Goal: Task Accomplishment & Management: Use online tool/utility

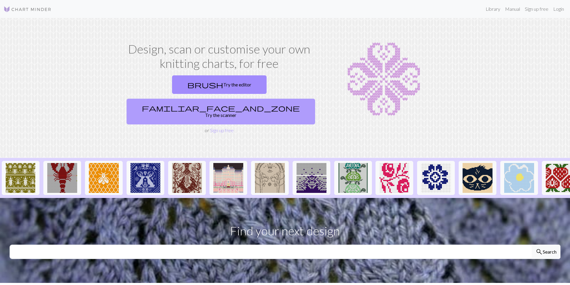
click at [245, 99] on link "familiar_face_and_zone Try the scanner" at bounding box center [221, 112] width 189 height 26
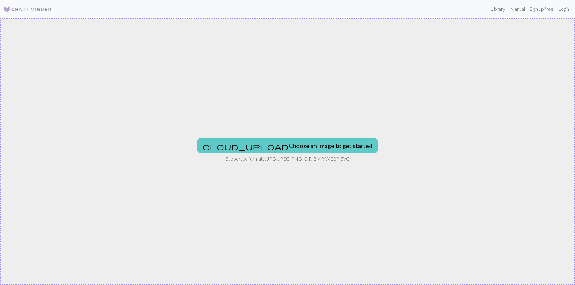
click at [272, 144] on button "cloud_upload Choose an image to get started" at bounding box center [287, 146] width 180 height 14
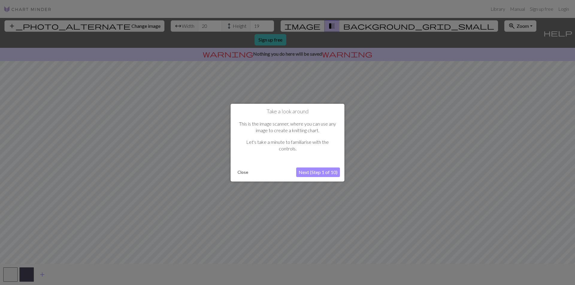
click at [242, 173] on button "Close" at bounding box center [243, 172] width 16 height 9
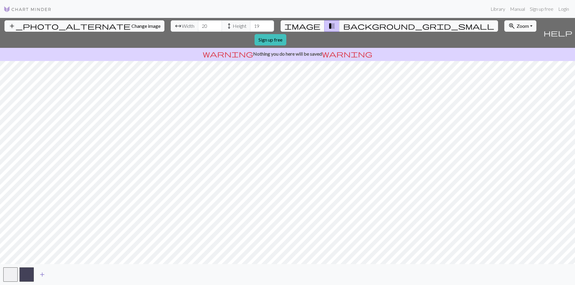
click at [40, 275] on span "add" at bounding box center [42, 275] width 7 height 8
click at [43, 273] on button "button" at bounding box center [43, 275] width 14 height 14
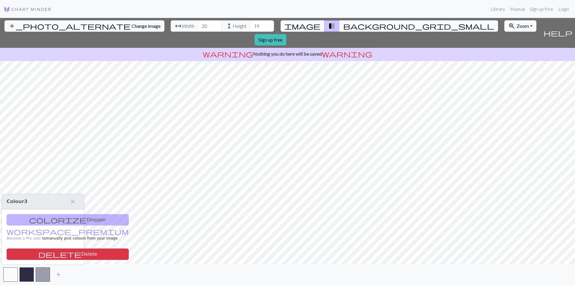
click at [54, 222] on div "colorize Dropper workspace_premium Become a Pro user to manually pick colours f…" at bounding box center [43, 237] width 82 height 55
click at [40, 280] on button "button" at bounding box center [43, 275] width 14 height 14
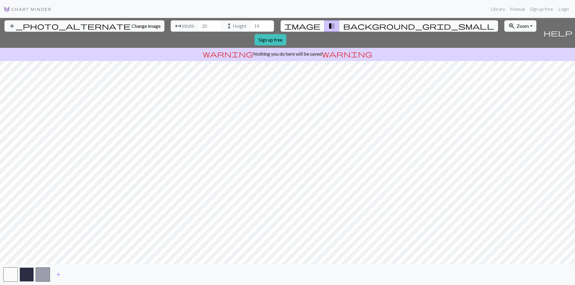
click at [30, 275] on button "button" at bounding box center [26, 275] width 14 height 14
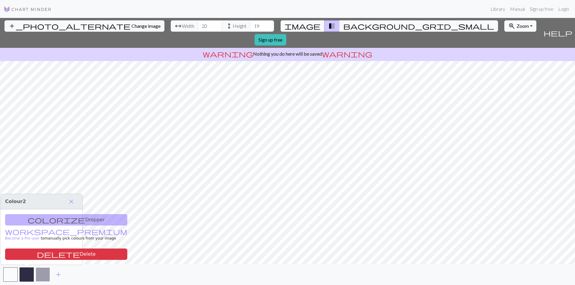
click at [39, 275] on button "button" at bounding box center [43, 275] width 14 height 14
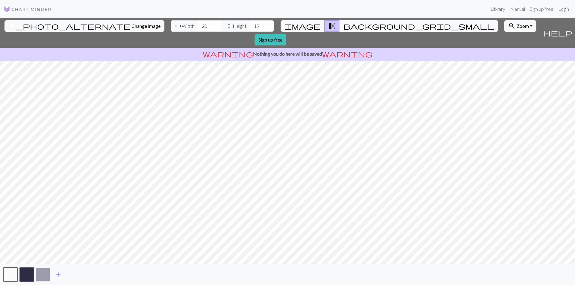
click at [39, 275] on button "button" at bounding box center [43, 275] width 14 height 14
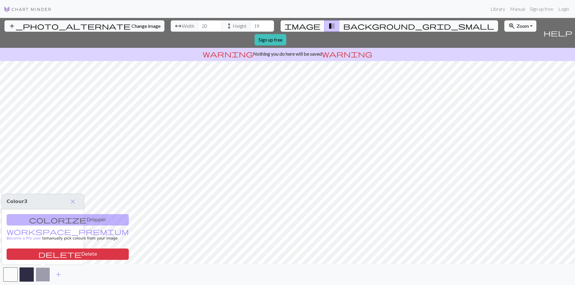
click at [44, 269] on button "button" at bounding box center [43, 275] width 14 height 14
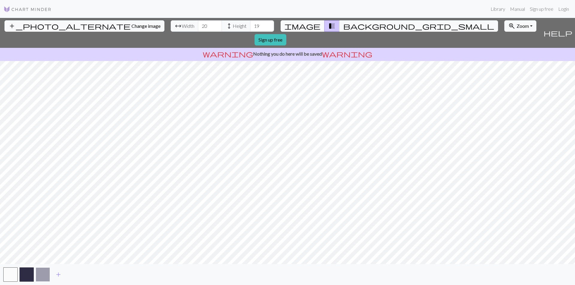
click at [48, 271] on button "button" at bounding box center [43, 275] width 14 height 14
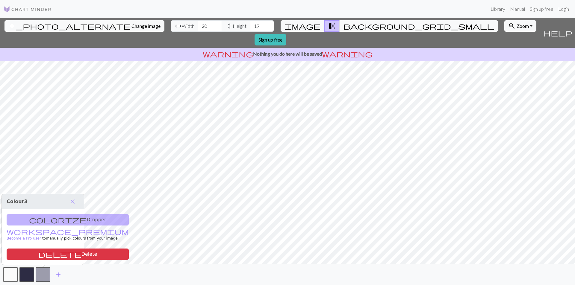
click at [46, 220] on div "colorize Dropper workspace_premium Become a Pro user to manually pick colours f…" at bounding box center [43, 237] width 82 height 55
click at [72, 202] on span "close" at bounding box center [72, 202] width 7 height 8
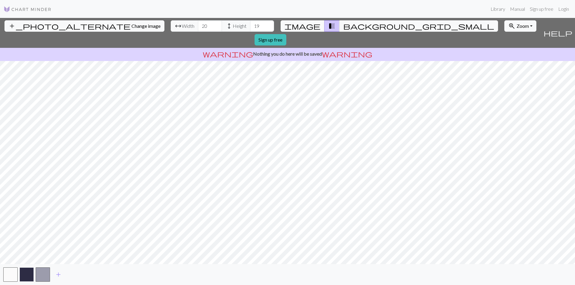
click at [26, 276] on button "button" at bounding box center [26, 275] width 14 height 14
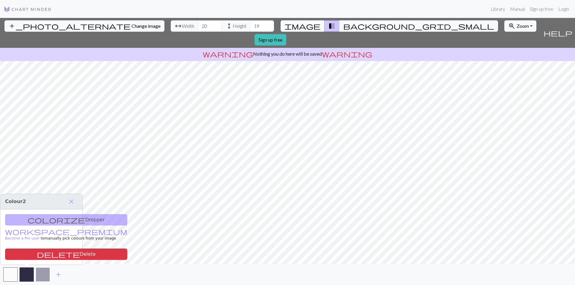
click at [37, 276] on button "button" at bounding box center [43, 275] width 14 height 14
click at [29, 273] on button "button" at bounding box center [26, 275] width 14 height 14
click at [37, 256] on span "delete" at bounding box center [58, 254] width 43 height 8
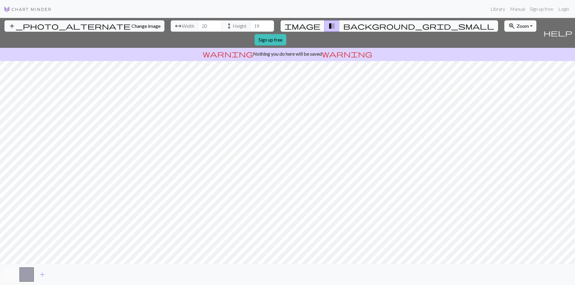
click at [14, 272] on button "button" at bounding box center [10, 275] width 14 height 14
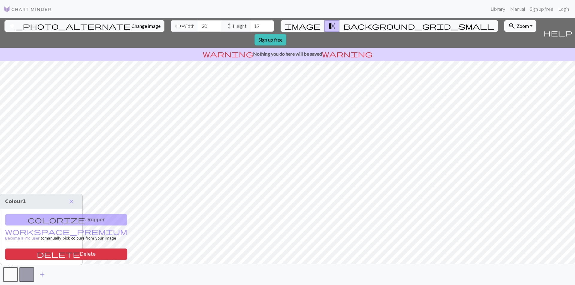
click at [112, 264] on div "add" at bounding box center [287, 274] width 575 height 21
click at [306, 24] on span "image" at bounding box center [302, 26] width 36 height 8
click at [343, 23] on span "background_grid_small" at bounding box center [418, 26] width 151 height 8
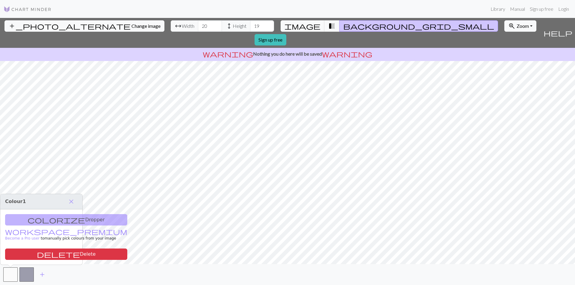
click at [30, 9] on img at bounding box center [28, 9] width 48 height 7
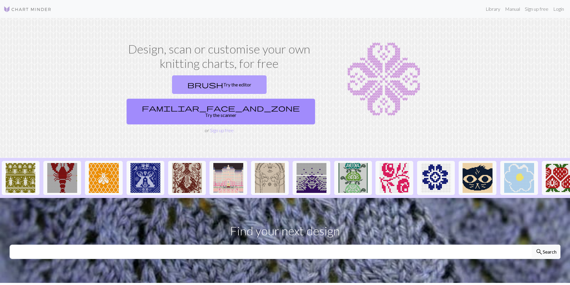
click at [172, 87] on link "brush Try the editor" at bounding box center [219, 84] width 95 height 19
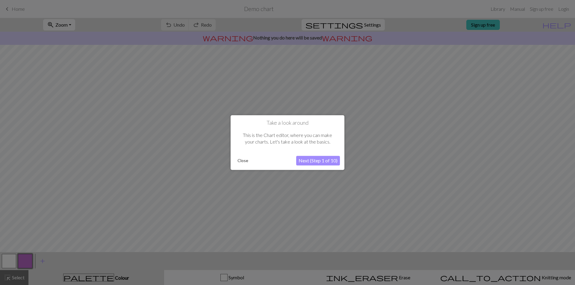
click at [314, 161] on button "Next (Step 1 of 10)" at bounding box center [318, 161] width 44 height 10
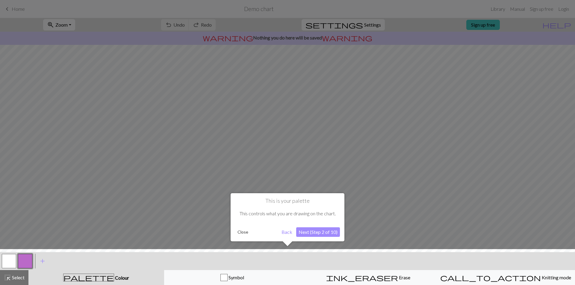
click at [316, 231] on button "Next (Step 2 of 10)" at bounding box center [318, 232] width 44 height 10
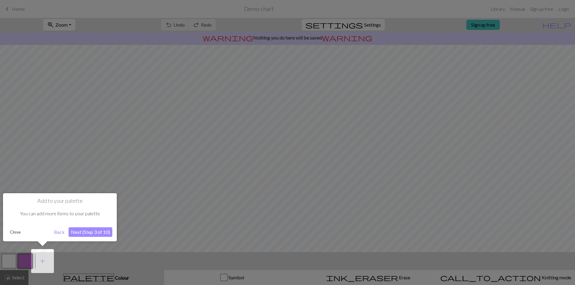
click at [86, 233] on button "Next (Step 3 of 10)" at bounding box center [91, 232] width 44 height 10
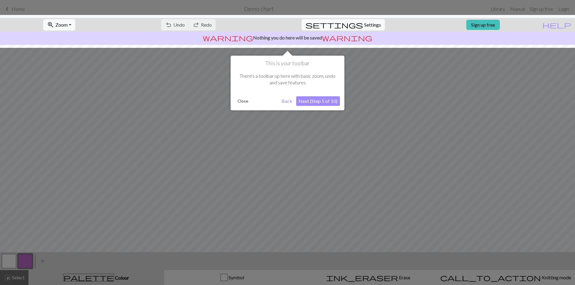
click at [310, 103] on button "Next (Step 5 of 10)" at bounding box center [318, 101] width 44 height 10
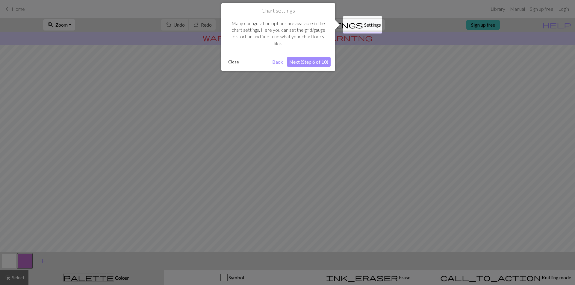
click at [311, 63] on button "Next (Step 6 of 10)" at bounding box center [309, 62] width 44 height 10
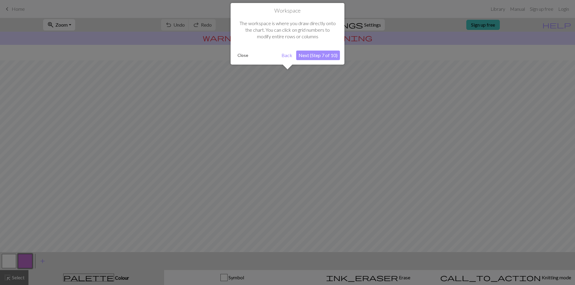
scroll to position [16, 0]
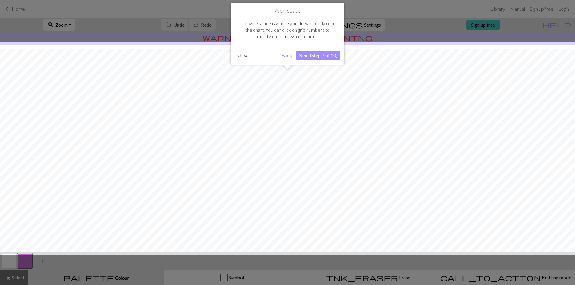
click at [310, 54] on button "Next (Step 7 of 10)" at bounding box center [318, 56] width 44 height 10
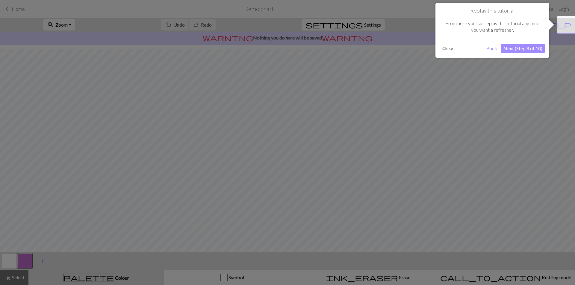
click at [520, 46] on button "Next (Step 8 of 10)" at bounding box center [523, 49] width 44 height 10
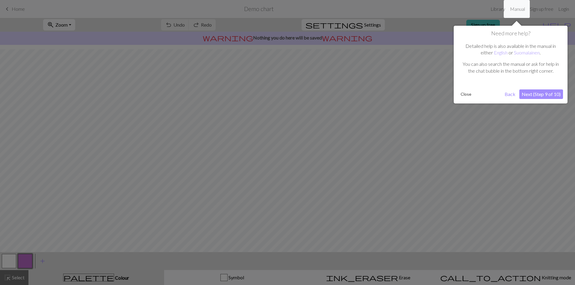
click at [468, 94] on button "Close" at bounding box center [466, 94] width 16 height 9
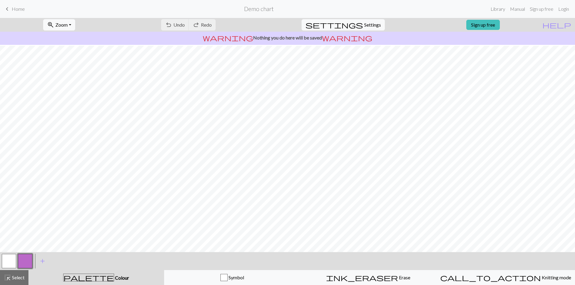
scroll to position [0, 0]
click at [359, 281] on div "ink_eraser Erase Erase" at bounding box center [368, 277] width 128 height 7
click at [248, 273] on button "Symbol" at bounding box center [232, 277] width 136 height 15
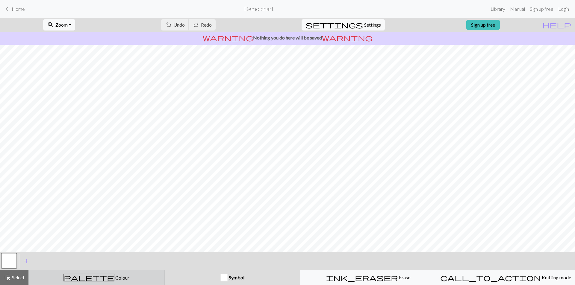
click at [114, 275] on span "Colour" at bounding box center [121, 278] width 15 height 6
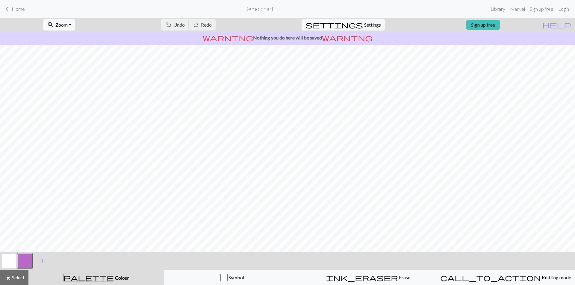
click at [5, 260] on button "button" at bounding box center [9, 261] width 14 height 14
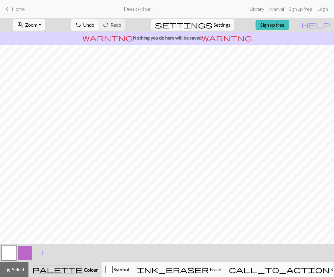
click at [28, 252] on button "button" at bounding box center [25, 253] width 14 height 14
click at [12, 252] on button "button" at bounding box center [9, 253] width 14 height 14
click at [28, 253] on button "button" at bounding box center [25, 253] width 14 height 14
click at [4, 253] on button "button" at bounding box center [9, 253] width 14 height 14
click at [29, 256] on button "button" at bounding box center [25, 253] width 14 height 14
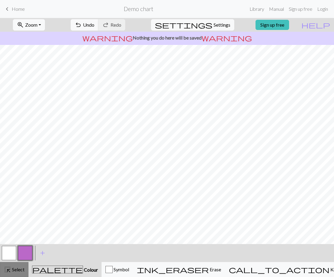
click at [23, 271] on span "Select" at bounding box center [17, 269] width 13 height 6
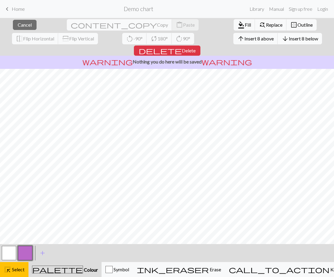
click at [289, 38] on span "Insert 8 below" at bounding box center [303, 39] width 29 height 6
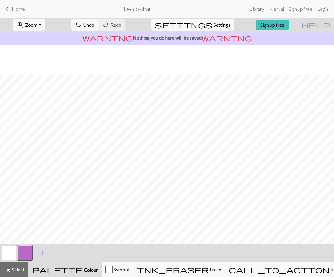
scroll to position [30, 0]
click at [9, 249] on button "button" at bounding box center [9, 253] width 14 height 14
drag, startPoint x: 22, startPoint y: 254, endPoint x: 60, endPoint y: 244, distance: 39.4
click at [26, 253] on button "button" at bounding box center [25, 253] width 14 height 14
click at [16, 251] on div at bounding box center [9, 253] width 16 height 16
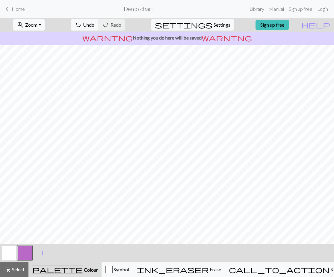
click at [13, 252] on button "button" at bounding box center [9, 253] width 14 height 14
click at [29, 253] on button "button" at bounding box center [25, 253] width 14 height 14
click at [8, 253] on button "button" at bounding box center [9, 253] width 14 height 14
click at [21, 252] on button "button" at bounding box center [25, 253] width 14 height 14
click at [6, 254] on button "button" at bounding box center [9, 253] width 14 height 14
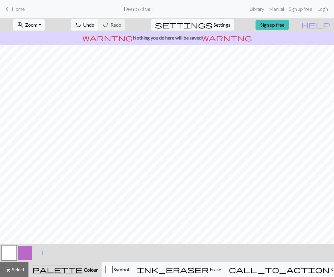
click at [37, 260] on div "add Add a colour" at bounding box center [42, 253] width 17 height 18
click at [32, 255] on div at bounding box center [25, 253] width 16 height 16
click at [26, 254] on button "button" at bounding box center [25, 253] width 14 height 14
click at [13, 253] on button "button" at bounding box center [9, 253] width 14 height 14
click at [31, 252] on button "button" at bounding box center [25, 253] width 14 height 14
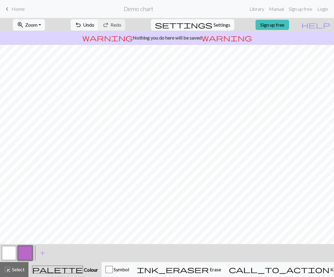
drag, startPoint x: 9, startPoint y: 251, endPoint x: 17, endPoint y: 245, distance: 10.2
click at [10, 250] on button "button" at bounding box center [9, 253] width 14 height 14
click at [28, 248] on button "button" at bounding box center [25, 253] width 14 height 14
click at [5, 254] on button "button" at bounding box center [9, 253] width 14 height 14
click at [25, 249] on button "button" at bounding box center [25, 253] width 14 height 14
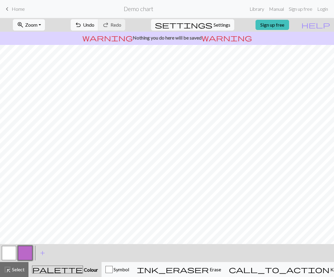
click at [4, 253] on button "button" at bounding box center [9, 253] width 14 height 14
click at [25, 250] on button "button" at bounding box center [25, 253] width 14 height 14
click at [12, 251] on button "button" at bounding box center [9, 253] width 14 height 14
click at [23, 251] on button "button" at bounding box center [25, 253] width 14 height 14
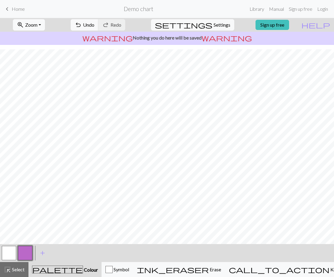
click at [11, 251] on button "button" at bounding box center [9, 253] width 14 height 14
click at [23, 252] on button "button" at bounding box center [25, 253] width 14 height 14
drag, startPoint x: 11, startPoint y: 251, endPoint x: 29, endPoint y: 242, distance: 20.6
click at [11, 250] on button "button" at bounding box center [9, 253] width 14 height 14
click at [25, 249] on button "button" at bounding box center [25, 253] width 14 height 14
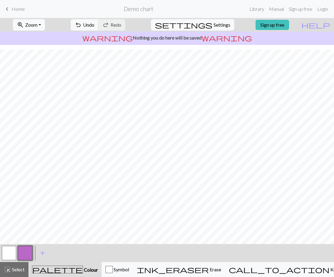
click at [9, 252] on button "button" at bounding box center [9, 253] width 14 height 14
click at [22, 254] on button "button" at bounding box center [25, 253] width 14 height 14
drag, startPoint x: 11, startPoint y: 254, endPoint x: 21, endPoint y: 243, distance: 14.8
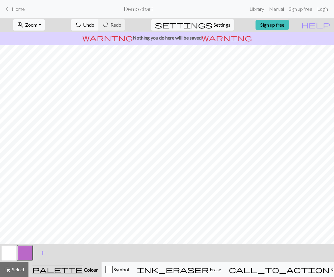
click at [11, 253] on button "button" at bounding box center [9, 253] width 14 height 14
click at [28, 252] on button "button" at bounding box center [25, 253] width 14 height 14
click at [9, 252] on button "button" at bounding box center [9, 253] width 14 height 14
click at [25, 251] on button "button" at bounding box center [25, 253] width 14 height 14
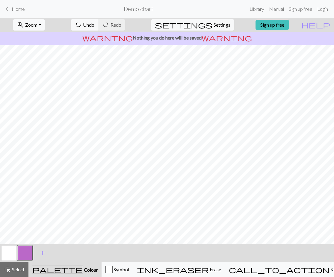
click at [12, 252] on button "button" at bounding box center [9, 253] width 14 height 14
click at [25, 257] on button "button" at bounding box center [25, 253] width 14 height 14
click at [14, 253] on button "button" at bounding box center [9, 253] width 14 height 14
click at [31, 251] on button "button" at bounding box center [25, 253] width 14 height 14
click at [15, 249] on button "button" at bounding box center [9, 253] width 14 height 14
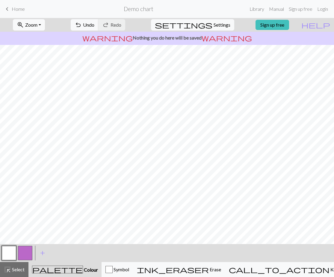
click at [30, 253] on button "button" at bounding box center [25, 253] width 14 height 14
click at [7, 257] on button "button" at bounding box center [9, 253] width 14 height 14
click at [27, 254] on button "button" at bounding box center [25, 253] width 14 height 14
click at [12, 252] on button "button" at bounding box center [9, 253] width 14 height 14
click at [22, 252] on button "button" at bounding box center [25, 253] width 14 height 14
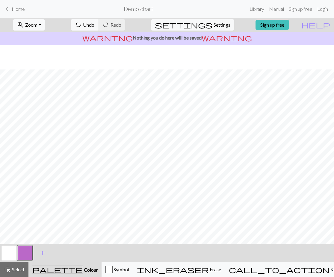
scroll to position [42, 0]
drag, startPoint x: 13, startPoint y: 249, endPoint x: 15, endPoint y: 243, distance: 5.8
click at [12, 247] on button "button" at bounding box center [9, 253] width 14 height 14
click at [25, 251] on button "button" at bounding box center [25, 253] width 14 height 14
click at [12, 251] on button "button" at bounding box center [9, 253] width 14 height 14
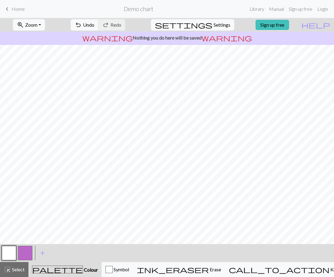
click at [28, 249] on button "button" at bounding box center [25, 253] width 14 height 14
click at [14, 251] on button "button" at bounding box center [9, 253] width 14 height 14
click at [25, 251] on button "button" at bounding box center [25, 253] width 14 height 14
click at [24, 252] on button "button" at bounding box center [25, 253] width 14 height 14
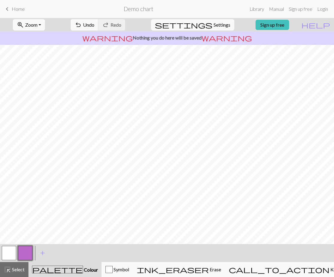
click at [11, 255] on button "button" at bounding box center [9, 253] width 14 height 14
click at [20, 250] on button "button" at bounding box center [25, 253] width 14 height 14
click at [11, 250] on button "button" at bounding box center [9, 253] width 14 height 14
click at [23, 252] on button "button" at bounding box center [25, 253] width 14 height 14
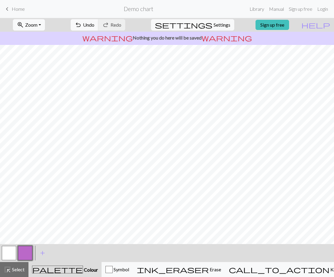
click at [11, 250] on button "button" at bounding box center [9, 253] width 14 height 14
click at [30, 249] on button "button" at bounding box center [25, 253] width 14 height 14
click at [11, 254] on button "button" at bounding box center [9, 253] width 14 height 14
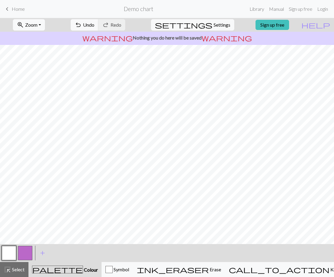
click at [27, 250] on button "button" at bounding box center [25, 253] width 14 height 14
click at [12, 250] on button "button" at bounding box center [9, 253] width 14 height 14
click at [28, 251] on button "button" at bounding box center [25, 253] width 14 height 14
click at [8, 251] on button "button" at bounding box center [9, 253] width 14 height 14
click at [20, 251] on button "button" at bounding box center [25, 253] width 14 height 14
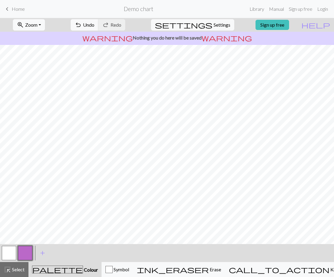
click at [13, 249] on button "button" at bounding box center [9, 253] width 14 height 14
click at [21, 253] on button "button" at bounding box center [25, 253] width 14 height 14
click at [14, 250] on button "button" at bounding box center [9, 253] width 14 height 14
click at [23, 250] on button "button" at bounding box center [25, 253] width 14 height 14
click at [9, 253] on button "button" at bounding box center [9, 253] width 14 height 14
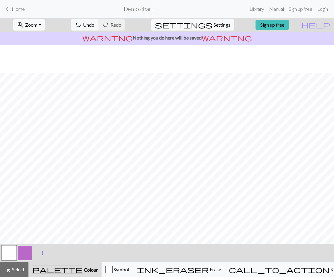
scroll to position [30, 0]
click at [27, 252] on button "button" at bounding box center [25, 253] width 14 height 14
click at [6, 251] on button "button" at bounding box center [9, 253] width 14 height 14
click at [20, 250] on button "button" at bounding box center [25, 253] width 14 height 14
click at [7, 257] on button "button" at bounding box center [9, 253] width 14 height 14
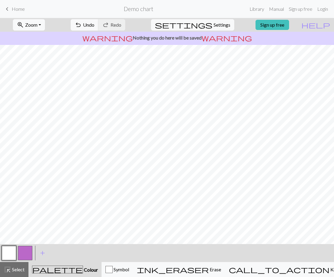
click at [23, 255] on button "button" at bounding box center [25, 253] width 14 height 14
click at [14, 249] on button "button" at bounding box center [9, 253] width 14 height 14
click at [22, 252] on button "button" at bounding box center [25, 253] width 14 height 14
click at [11, 248] on button "button" at bounding box center [9, 253] width 14 height 14
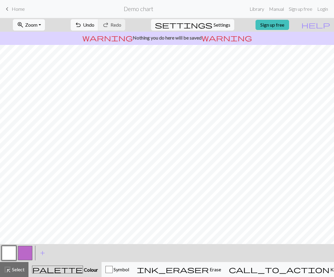
click at [24, 249] on button "button" at bounding box center [25, 253] width 14 height 14
click at [8, 254] on button "button" at bounding box center [9, 253] width 14 height 14
click at [27, 250] on button "button" at bounding box center [25, 253] width 14 height 14
click at [13, 254] on button "button" at bounding box center [9, 253] width 14 height 14
click at [25, 254] on button "button" at bounding box center [25, 253] width 14 height 14
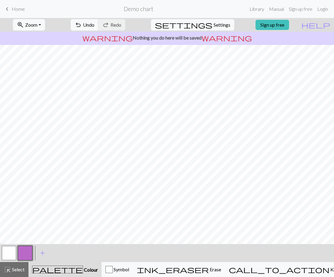
click at [10, 253] on button "button" at bounding box center [9, 253] width 14 height 14
click at [27, 258] on button "button" at bounding box center [25, 253] width 14 height 14
click at [9, 251] on button "button" at bounding box center [9, 253] width 14 height 14
click at [22, 249] on button "button" at bounding box center [25, 253] width 14 height 14
click at [11, 254] on button "button" at bounding box center [9, 253] width 14 height 14
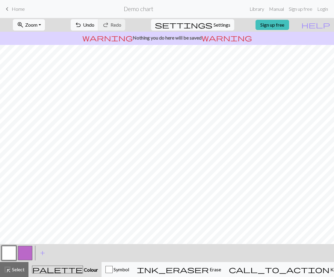
click at [23, 252] on button "button" at bounding box center [25, 253] width 14 height 14
click at [8, 252] on button "button" at bounding box center [9, 253] width 14 height 14
click at [28, 248] on button "button" at bounding box center [25, 253] width 14 height 14
click at [13, 248] on button "button" at bounding box center [9, 253] width 14 height 14
click at [27, 252] on button "button" at bounding box center [25, 253] width 14 height 14
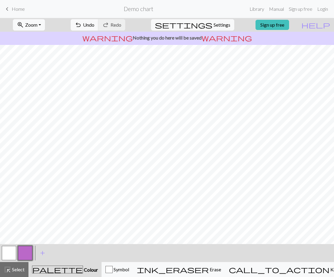
click at [11, 248] on button "button" at bounding box center [9, 253] width 14 height 14
click at [21, 254] on button "button" at bounding box center [25, 253] width 14 height 14
click at [13, 253] on button "button" at bounding box center [9, 253] width 14 height 14
click at [29, 254] on button "button" at bounding box center [25, 253] width 14 height 14
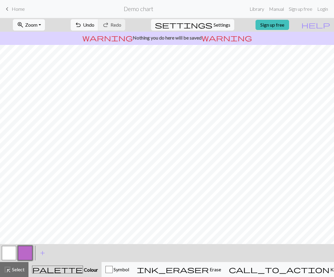
click at [15, 249] on button "button" at bounding box center [9, 253] width 14 height 14
click at [21, 252] on button "button" at bounding box center [25, 253] width 14 height 14
drag, startPoint x: 10, startPoint y: 253, endPoint x: 22, endPoint y: 248, distance: 12.3
click at [10, 253] on button "button" at bounding box center [9, 253] width 14 height 14
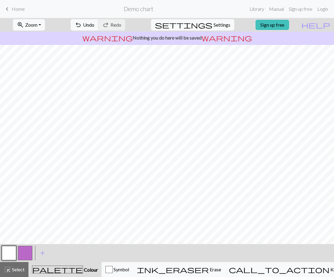
scroll to position [30, 0]
click at [25, 253] on button "button" at bounding box center [25, 253] width 14 height 14
click at [7, 256] on button "button" at bounding box center [9, 253] width 14 height 14
click at [31, 250] on button "button" at bounding box center [25, 253] width 14 height 14
click at [14, 251] on button "button" at bounding box center [9, 253] width 14 height 14
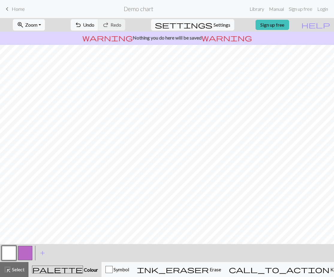
click at [29, 249] on button "button" at bounding box center [25, 253] width 14 height 14
click at [11, 249] on button "button" at bounding box center [9, 253] width 14 height 14
click at [30, 253] on button "button" at bounding box center [25, 253] width 14 height 14
click at [7, 253] on button "button" at bounding box center [9, 253] width 14 height 14
click at [40, 251] on span "add" at bounding box center [42, 253] width 7 height 8
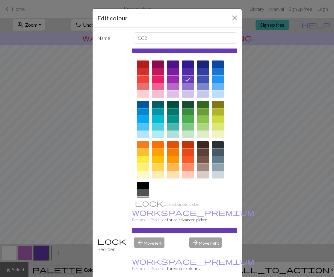
click at [216, 81] on div at bounding box center [218, 78] width 12 height 7
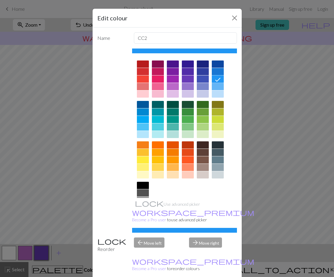
click at [218, 86] on div at bounding box center [218, 86] width 12 height 7
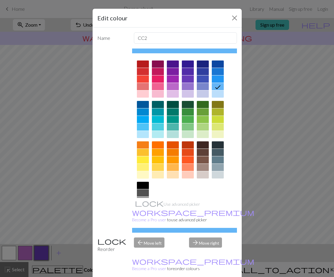
click at [144, 174] on div at bounding box center [143, 174] width 12 height 7
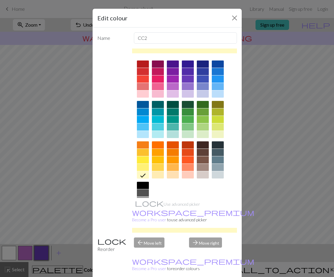
click at [141, 168] on div at bounding box center [143, 167] width 12 height 7
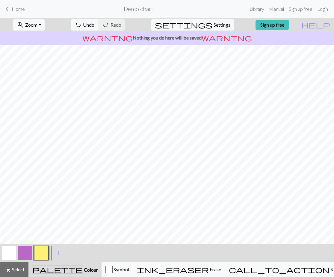
click at [27, 254] on button "button" at bounding box center [25, 253] width 14 height 14
click at [23, 255] on button "button" at bounding box center [25, 253] width 14 height 14
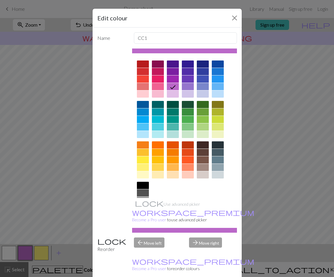
click at [172, 79] on div at bounding box center [173, 78] width 12 height 7
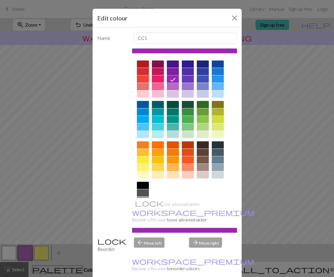
click at [172, 93] on div at bounding box center [173, 93] width 12 height 7
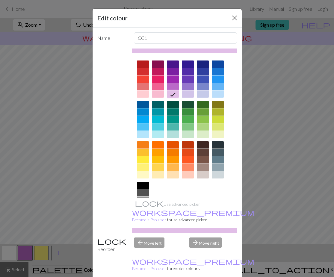
click at [173, 85] on div at bounding box center [173, 86] width 12 height 7
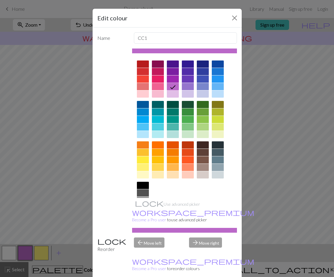
click at [172, 80] on div at bounding box center [173, 78] width 12 height 7
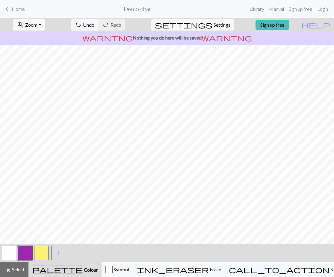
click at [28, 257] on button "button" at bounding box center [25, 253] width 14 height 14
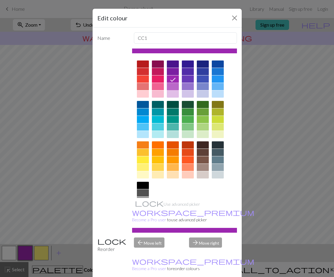
click at [170, 85] on div at bounding box center [173, 86] width 12 height 7
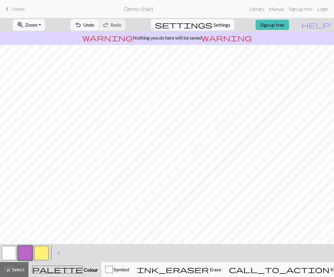
click at [39, 252] on button "button" at bounding box center [41, 253] width 14 height 14
click at [43, 249] on button "button" at bounding box center [41, 253] width 14 height 14
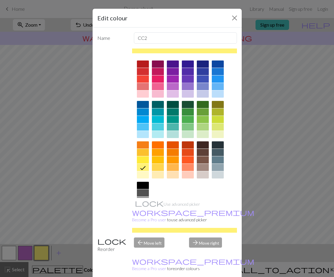
click at [185, 78] on div at bounding box center [188, 78] width 12 height 7
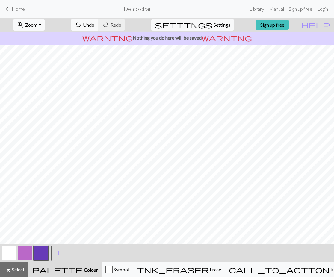
click at [31, 255] on button "button" at bounding box center [25, 253] width 14 height 14
click at [33, 253] on div at bounding box center [25, 253] width 16 height 16
click at [34, 252] on button "button" at bounding box center [41, 253] width 14 height 14
click at [30, 252] on button "button" at bounding box center [25, 253] width 14 height 14
click at [11, 258] on button "button" at bounding box center [9, 253] width 14 height 14
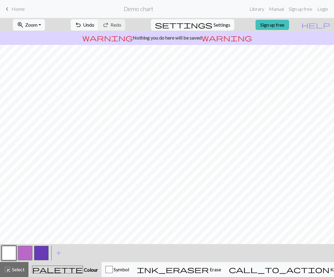
click at [26, 251] on button "button" at bounding box center [25, 253] width 14 height 14
click at [13, 256] on button "button" at bounding box center [9, 253] width 14 height 14
click at [24, 251] on button "button" at bounding box center [25, 253] width 14 height 14
click at [10, 248] on button "button" at bounding box center [9, 253] width 14 height 14
click at [28, 255] on button "button" at bounding box center [25, 253] width 14 height 14
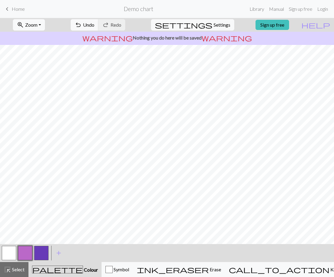
click at [11, 255] on button "button" at bounding box center [9, 253] width 14 height 14
click at [29, 251] on button "button" at bounding box center [25, 253] width 14 height 14
click at [22, 255] on button "button" at bounding box center [25, 253] width 14 height 14
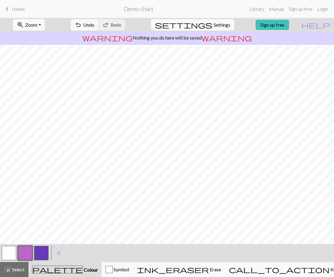
scroll to position [60, 0]
click at [8, 253] on button "button" at bounding box center [9, 253] width 14 height 14
click at [20, 253] on button "button" at bounding box center [25, 253] width 14 height 14
click at [7, 253] on button "button" at bounding box center [9, 253] width 14 height 14
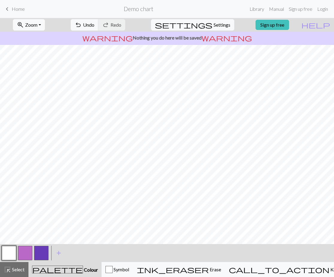
click at [26, 252] on button "button" at bounding box center [25, 253] width 14 height 14
click at [5, 255] on button "button" at bounding box center [9, 253] width 14 height 14
click at [20, 252] on button "button" at bounding box center [25, 253] width 14 height 14
click at [6, 253] on button "button" at bounding box center [9, 253] width 14 height 14
click at [10, 251] on button "button" at bounding box center [9, 253] width 14 height 14
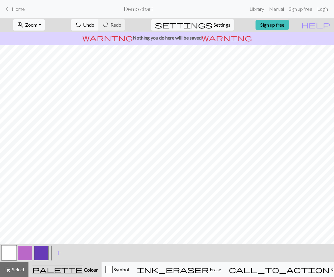
click at [26, 253] on button "button" at bounding box center [25, 253] width 14 height 14
click at [10, 249] on button "button" at bounding box center [9, 253] width 14 height 14
click at [25, 252] on button "button" at bounding box center [25, 253] width 14 height 14
click at [10, 251] on button "button" at bounding box center [9, 253] width 14 height 14
click at [24, 249] on button "button" at bounding box center [25, 253] width 14 height 14
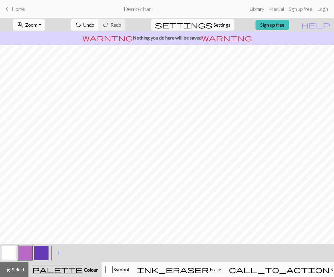
click at [13, 253] on button "button" at bounding box center [9, 253] width 14 height 14
click at [25, 254] on button "button" at bounding box center [25, 253] width 14 height 14
click at [11, 255] on button "button" at bounding box center [9, 253] width 14 height 14
click at [30, 252] on button "button" at bounding box center [25, 253] width 14 height 14
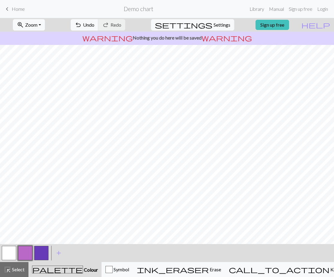
click at [7, 254] on button "button" at bounding box center [9, 253] width 14 height 14
click at [30, 248] on button "button" at bounding box center [25, 253] width 14 height 14
click at [7, 255] on button "button" at bounding box center [9, 253] width 14 height 14
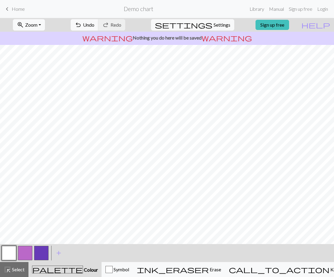
click at [28, 255] on button "button" at bounding box center [25, 253] width 14 height 14
click at [8, 252] on button "button" at bounding box center [9, 253] width 14 height 14
click at [25, 251] on button "button" at bounding box center [25, 253] width 14 height 14
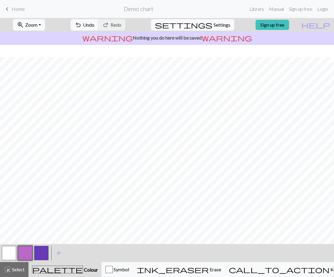
scroll to position [72, 0]
click at [13, 250] on button "button" at bounding box center [9, 253] width 14 height 14
click at [25, 254] on button "button" at bounding box center [25, 253] width 14 height 14
click at [9, 250] on button "button" at bounding box center [9, 253] width 14 height 14
click at [25, 255] on button "button" at bounding box center [25, 253] width 14 height 14
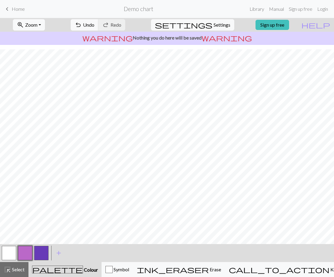
scroll to position [42, 0]
click at [10, 250] on button "button" at bounding box center [9, 253] width 14 height 14
click at [30, 252] on button "button" at bounding box center [25, 253] width 14 height 14
click at [5, 254] on button "button" at bounding box center [9, 253] width 14 height 14
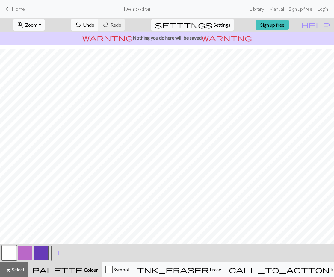
click at [29, 255] on button "button" at bounding box center [25, 253] width 14 height 14
click at [10, 254] on button "button" at bounding box center [9, 253] width 14 height 14
click at [25, 251] on button "button" at bounding box center [25, 253] width 14 height 14
click at [1, 253] on div at bounding box center [9, 253] width 16 height 16
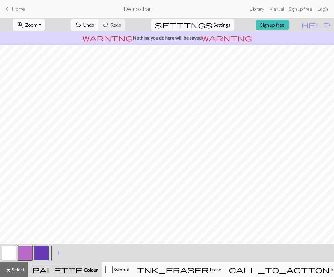
click at [4, 252] on button "button" at bounding box center [9, 253] width 14 height 14
click at [29, 254] on button "button" at bounding box center [25, 253] width 14 height 14
click at [13, 252] on button "button" at bounding box center [9, 253] width 14 height 14
click at [25, 253] on button "button" at bounding box center [25, 253] width 14 height 14
click at [10, 248] on button "button" at bounding box center [9, 253] width 14 height 14
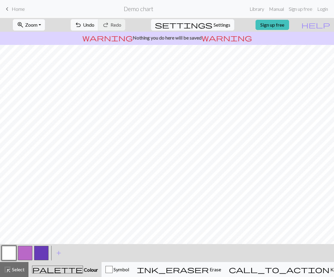
click at [25, 252] on button "button" at bounding box center [25, 253] width 14 height 14
click at [6, 255] on button "button" at bounding box center [9, 253] width 14 height 14
click at [25, 253] on button "button" at bounding box center [25, 253] width 14 height 14
click at [11, 256] on button "button" at bounding box center [9, 253] width 14 height 14
click at [25, 251] on button "button" at bounding box center [25, 253] width 14 height 14
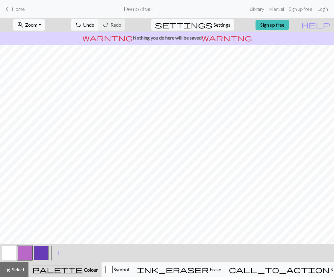
click at [10, 254] on button "button" at bounding box center [9, 253] width 14 height 14
click at [24, 252] on button "button" at bounding box center [25, 253] width 14 height 14
drag, startPoint x: 13, startPoint y: 254, endPoint x: 33, endPoint y: 245, distance: 21.0
click at [14, 253] on button "button" at bounding box center [9, 253] width 14 height 14
drag, startPoint x: 25, startPoint y: 259, endPoint x: 53, endPoint y: 259, distance: 27.8
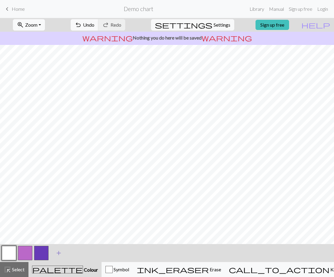
click at [25, 259] on button "button" at bounding box center [25, 253] width 14 height 14
click at [8, 254] on button "button" at bounding box center [9, 253] width 14 height 14
click at [28, 254] on button "button" at bounding box center [25, 253] width 14 height 14
click at [10, 254] on button "button" at bounding box center [9, 253] width 14 height 14
click at [27, 251] on button "button" at bounding box center [25, 253] width 14 height 14
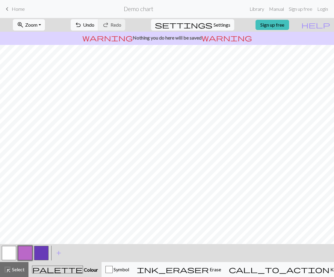
click at [13, 254] on button "button" at bounding box center [9, 253] width 14 height 14
click at [29, 251] on button "button" at bounding box center [25, 253] width 14 height 14
click at [8, 253] on button "button" at bounding box center [9, 253] width 14 height 14
click at [22, 254] on button "button" at bounding box center [25, 253] width 14 height 14
click at [10, 248] on button "button" at bounding box center [9, 253] width 14 height 14
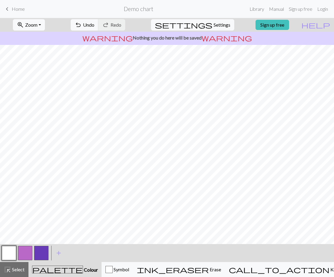
click at [22, 250] on button "button" at bounding box center [25, 253] width 14 height 14
click at [10, 251] on button "button" at bounding box center [9, 253] width 14 height 14
click at [25, 251] on button "button" at bounding box center [25, 253] width 14 height 14
click at [11, 255] on button "button" at bounding box center [9, 253] width 14 height 14
click at [24, 254] on button "button" at bounding box center [25, 253] width 14 height 14
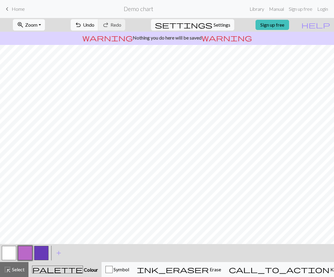
click at [10, 251] on button "button" at bounding box center [9, 253] width 14 height 14
click at [20, 251] on button "button" at bounding box center [25, 253] width 14 height 14
click at [14, 250] on button "button" at bounding box center [9, 253] width 14 height 14
click at [19, 250] on button "button" at bounding box center [25, 253] width 14 height 14
click at [12, 253] on button "button" at bounding box center [9, 253] width 14 height 14
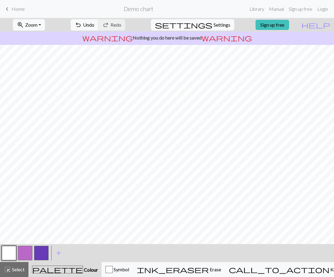
click at [31, 248] on button "button" at bounding box center [25, 253] width 14 height 14
click at [2, 253] on button "button" at bounding box center [9, 253] width 14 height 14
click at [29, 256] on button "button" at bounding box center [25, 253] width 14 height 14
click at [14, 254] on button "button" at bounding box center [9, 253] width 14 height 14
click at [28, 253] on button "button" at bounding box center [25, 253] width 14 height 14
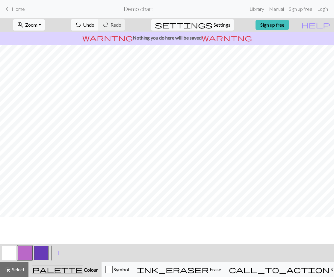
scroll to position [12, 0]
click at [13, 249] on button "button" at bounding box center [9, 253] width 14 height 14
click at [29, 253] on button "button" at bounding box center [25, 253] width 14 height 14
click at [11, 249] on button "button" at bounding box center [9, 253] width 14 height 14
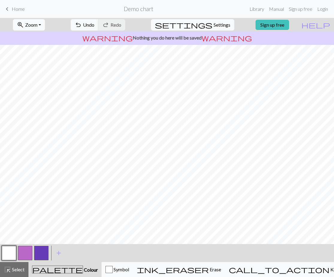
click at [26, 253] on button "button" at bounding box center [25, 253] width 14 height 14
click at [94, 24] on span "Undo" at bounding box center [88, 25] width 11 height 6
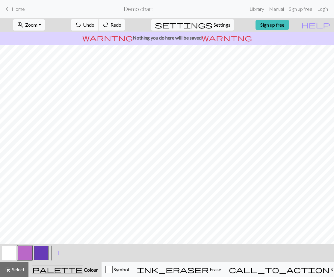
click at [94, 24] on span "Undo" at bounding box center [88, 25] width 11 height 6
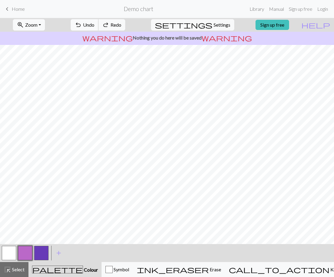
click at [94, 24] on span "Undo" at bounding box center [88, 25] width 11 height 6
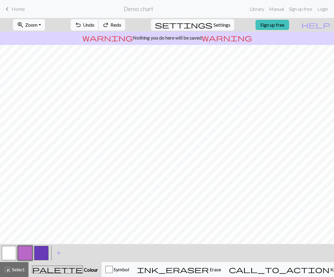
click at [94, 24] on span "Undo" at bounding box center [88, 25] width 11 height 6
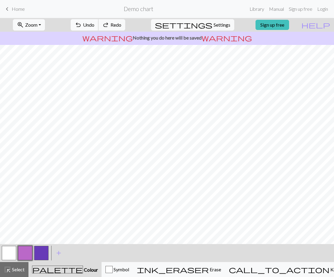
click at [94, 24] on span "Undo" at bounding box center [88, 25] width 11 height 6
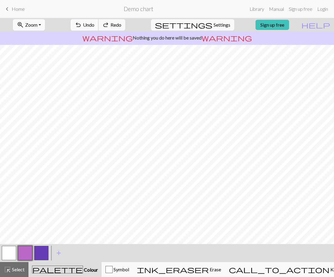
click at [94, 24] on span "Undo" at bounding box center [88, 25] width 11 height 6
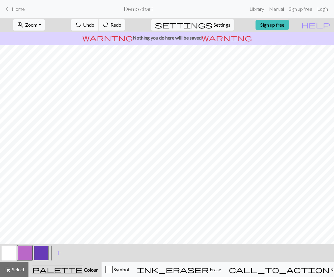
click at [94, 24] on span "Undo" at bounding box center [88, 25] width 11 height 6
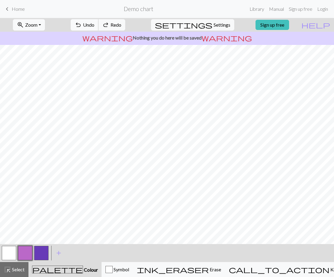
click at [94, 24] on span "Undo" at bounding box center [88, 25] width 11 height 6
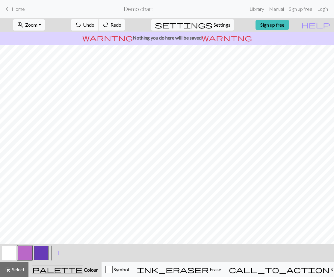
click at [94, 24] on span "Undo" at bounding box center [88, 25] width 11 height 6
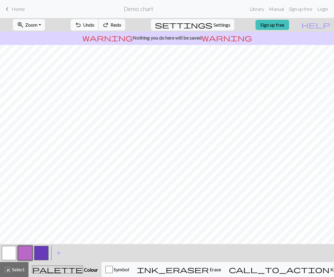
click at [94, 24] on span "Undo" at bounding box center [88, 25] width 11 height 6
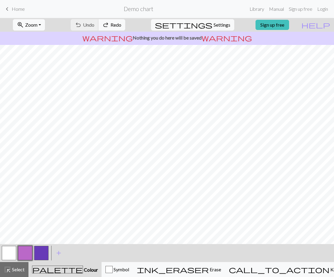
click at [115, 24] on div "undo Undo Undo redo Redo Redo" at bounding box center [97, 25] width 63 height 14
click at [121, 22] on span "Redo" at bounding box center [115, 25] width 11 height 6
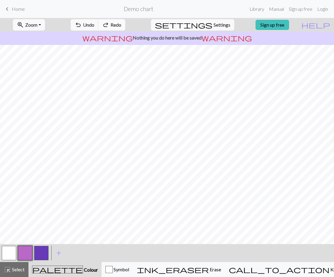
click at [121, 22] on span "Redo" at bounding box center [115, 25] width 11 height 6
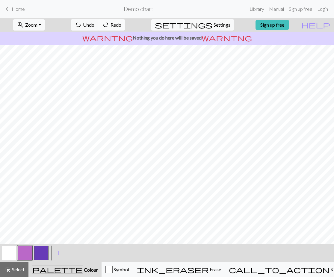
click at [121, 22] on span "Redo" at bounding box center [115, 25] width 11 height 6
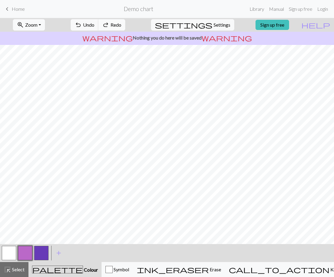
click at [121, 22] on span "Redo" at bounding box center [115, 25] width 11 height 6
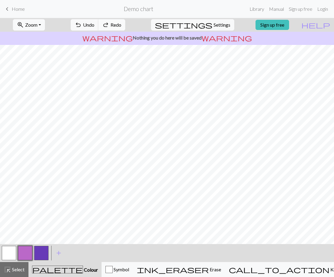
click at [121, 22] on span "Redo" at bounding box center [115, 25] width 11 height 6
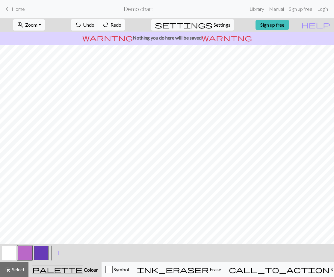
click at [121, 22] on span "Redo" at bounding box center [115, 25] width 11 height 6
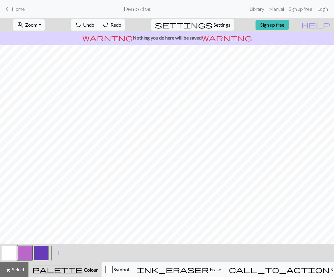
click at [121, 22] on span "Redo" at bounding box center [115, 25] width 11 height 6
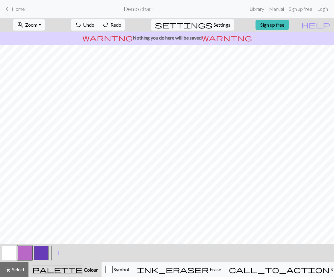
click at [121, 22] on span "Redo" at bounding box center [115, 25] width 11 height 6
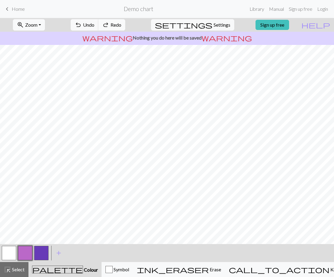
click at [121, 22] on span "Redo" at bounding box center [115, 25] width 11 height 6
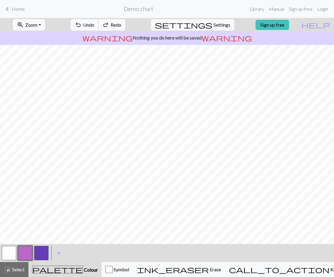
click at [94, 25] on span "Undo" at bounding box center [88, 25] width 11 height 6
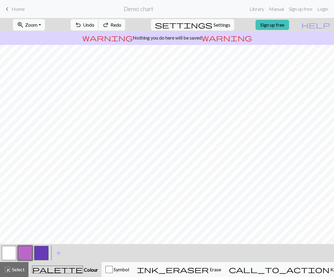
click at [94, 25] on span "Undo" at bounding box center [88, 25] width 11 height 6
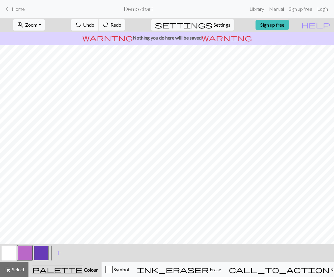
click at [94, 25] on span "Undo" at bounding box center [88, 25] width 11 height 6
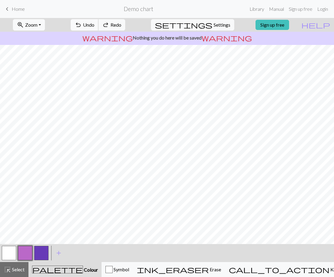
click at [94, 25] on span "Undo" at bounding box center [88, 25] width 11 height 6
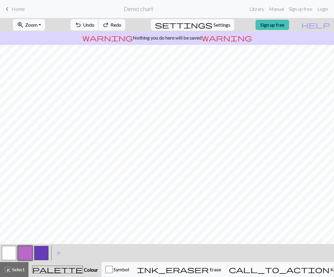
click at [94, 25] on span "Undo" at bounding box center [88, 25] width 11 height 6
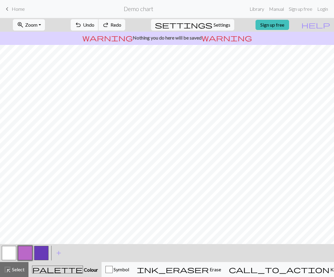
click at [94, 25] on span "Undo" at bounding box center [88, 25] width 11 height 6
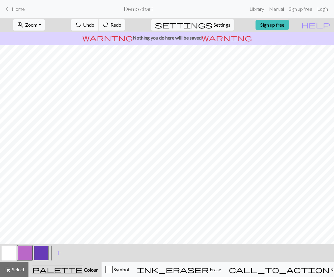
click at [94, 25] on span "Undo" at bounding box center [88, 25] width 11 height 6
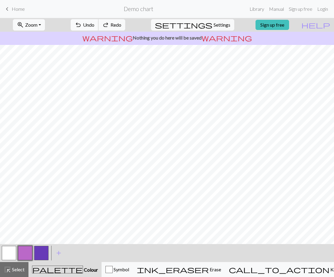
click at [94, 25] on span "Undo" at bounding box center [88, 25] width 11 height 6
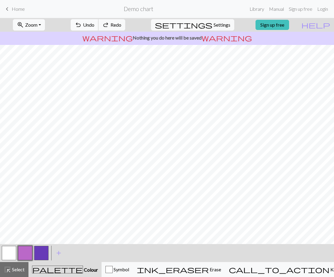
click at [94, 25] on span "Undo" at bounding box center [88, 25] width 11 height 6
click at [109, 22] on span "redo" at bounding box center [105, 25] width 7 height 8
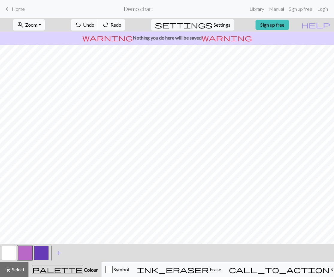
click at [109, 22] on span "redo" at bounding box center [105, 25] width 7 height 8
click at [94, 24] on span "Undo" at bounding box center [88, 25] width 11 height 6
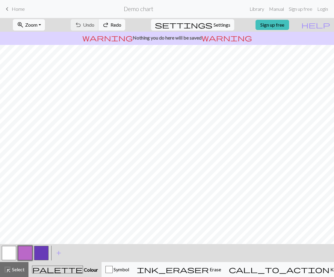
click at [116, 24] on div "undo Undo Undo redo Redo Redo" at bounding box center [97, 25] width 63 height 14
click at [9, 252] on button "button" at bounding box center [9, 253] width 14 height 14
click at [28, 251] on button "button" at bounding box center [25, 253] width 14 height 14
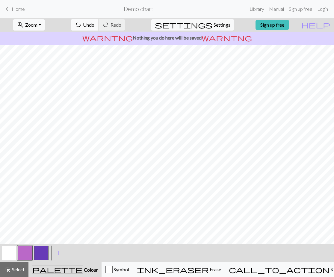
click at [94, 25] on span "Undo" at bounding box center [88, 25] width 11 height 6
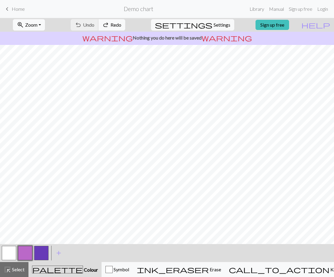
click at [110, 25] on div "undo Undo Undo redo Redo Redo" at bounding box center [97, 25] width 63 height 14
click at [121, 25] on span "Redo" at bounding box center [115, 25] width 11 height 6
click at [109, 21] on span "redo" at bounding box center [105, 25] width 7 height 8
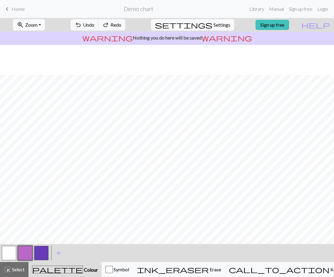
scroll to position [30, 0]
click at [12, 251] on button "button" at bounding box center [9, 253] width 14 height 14
click at [31, 254] on button "button" at bounding box center [25, 253] width 14 height 14
click at [7, 253] on button "button" at bounding box center [9, 253] width 14 height 14
click at [30, 252] on button "button" at bounding box center [25, 253] width 14 height 14
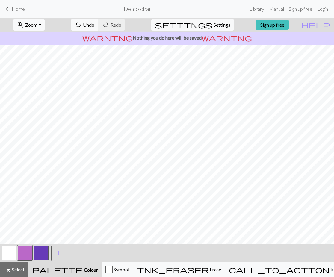
click at [8, 253] on button "button" at bounding box center [9, 253] width 14 height 14
click at [29, 252] on button "button" at bounding box center [25, 253] width 14 height 14
click at [10, 253] on button "button" at bounding box center [9, 253] width 14 height 14
click at [25, 249] on button "button" at bounding box center [25, 253] width 14 height 14
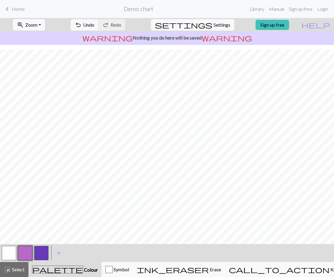
scroll to position [72, 0]
click at [3, 252] on button "button" at bounding box center [9, 253] width 14 height 14
click at [23, 252] on button "button" at bounding box center [25, 253] width 14 height 14
click at [17, 251] on div at bounding box center [25, 253] width 16 height 16
click at [15, 251] on button "button" at bounding box center [9, 253] width 14 height 14
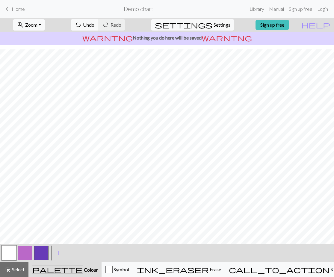
click at [26, 250] on button "button" at bounding box center [25, 253] width 14 height 14
click at [10, 251] on button "button" at bounding box center [9, 253] width 14 height 14
click at [21, 250] on button "button" at bounding box center [25, 253] width 14 height 14
click at [4, 251] on button "button" at bounding box center [9, 253] width 14 height 14
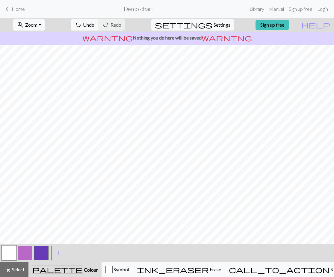
click at [22, 250] on button "button" at bounding box center [25, 253] width 14 height 14
click at [13, 251] on button "button" at bounding box center [9, 253] width 14 height 14
click at [27, 248] on button "button" at bounding box center [25, 253] width 14 height 14
click at [13, 251] on button "button" at bounding box center [9, 253] width 14 height 14
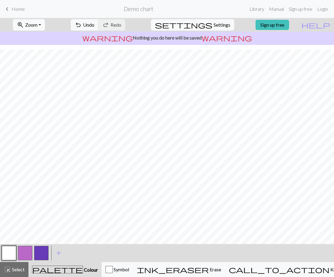
click at [31, 253] on button "button" at bounding box center [25, 253] width 14 height 14
click at [8, 251] on button "button" at bounding box center [9, 253] width 14 height 14
click at [12, 250] on button "button" at bounding box center [9, 253] width 14 height 14
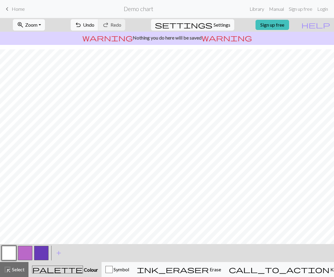
click at [24, 255] on button "button" at bounding box center [25, 253] width 14 height 14
click at [98, 21] on button "undo Undo Undo" at bounding box center [85, 24] width 28 height 11
click at [10, 251] on button "button" at bounding box center [9, 253] width 14 height 14
click at [23, 251] on button "button" at bounding box center [25, 253] width 14 height 14
click at [8, 254] on button "button" at bounding box center [9, 253] width 14 height 14
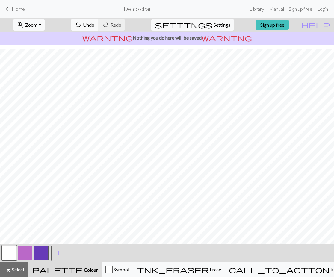
click at [20, 250] on button "button" at bounding box center [25, 253] width 14 height 14
click at [8, 251] on button "button" at bounding box center [9, 253] width 14 height 14
click at [24, 253] on button "button" at bounding box center [25, 253] width 14 height 14
click at [12, 253] on button "button" at bounding box center [9, 253] width 14 height 14
click at [29, 254] on button "button" at bounding box center [25, 253] width 14 height 14
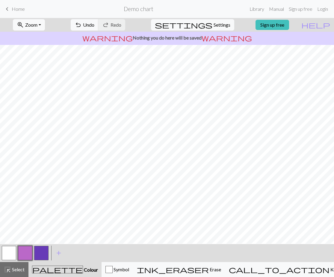
scroll to position [42, 0]
click at [13, 253] on button "button" at bounding box center [9, 253] width 14 height 14
click at [28, 254] on button "button" at bounding box center [25, 253] width 14 height 14
click at [12, 255] on button "button" at bounding box center [9, 253] width 14 height 14
click at [30, 252] on button "button" at bounding box center [25, 253] width 14 height 14
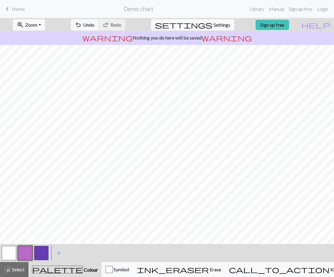
click at [7, 254] on button "button" at bounding box center [9, 253] width 14 height 14
click at [31, 250] on button "button" at bounding box center [25, 253] width 14 height 14
click at [11, 249] on button "button" at bounding box center [9, 253] width 14 height 14
click at [26, 251] on button "button" at bounding box center [25, 253] width 14 height 14
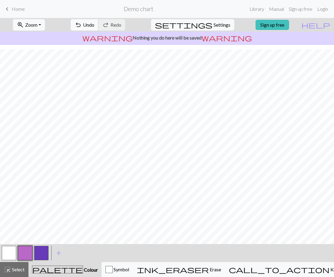
click at [94, 26] on span "Undo" at bounding box center [88, 25] width 11 height 6
click at [12, 248] on button "button" at bounding box center [9, 253] width 14 height 14
click at [24, 250] on button "button" at bounding box center [25, 253] width 14 height 14
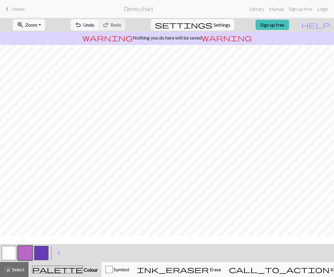
scroll to position [42, 0]
click at [5, 255] on button "button" at bounding box center [9, 253] width 14 height 14
click at [23, 251] on button "button" at bounding box center [25, 253] width 14 height 14
click at [10, 271] on span "highlight_alt" at bounding box center [7, 269] width 7 height 8
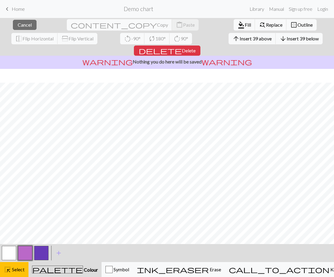
scroll to position [86, 0]
click at [195, 48] on span "Delete" at bounding box center [189, 51] width 14 height 6
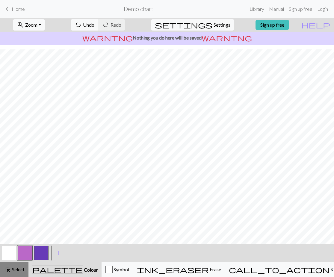
click at [11, 267] on span "Select" at bounding box center [17, 269] width 13 height 6
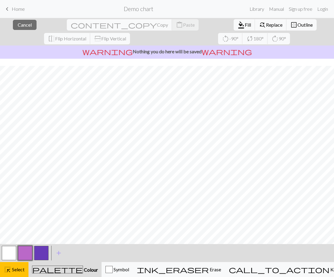
scroll to position [80, 0]
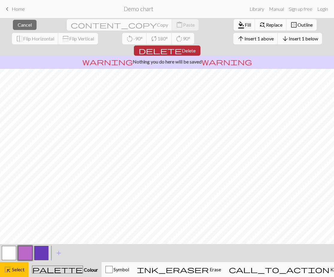
click at [195, 48] on span "Delete" at bounding box center [189, 51] width 14 height 6
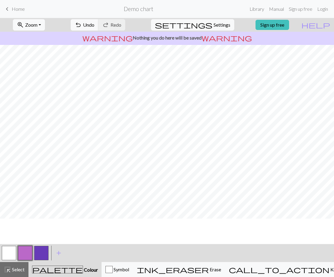
scroll to position [30, 0]
click at [82, 26] on span "undo" at bounding box center [78, 25] width 7 height 8
click at [7, 254] on button "button" at bounding box center [9, 253] width 14 height 14
click at [26, 251] on button "button" at bounding box center [25, 253] width 14 height 14
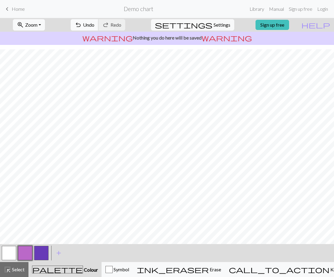
click at [94, 25] on span "Undo" at bounding box center [88, 25] width 11 height 6
click at [94, 27] on span "Undo" at bounding box center [88, 25] width 11 height 6
click at [94, 24] on span "Undo" at bounding box center [88, 25] width 11 height 6
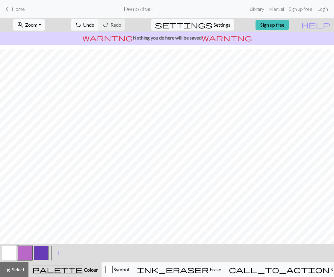
click at [7, 254] on button "button" at bounding box center [9, 253] width 14 height 14
click at [22, 250] on button "button" at bounding box center [25, 253] width 14 height 14
click at [12, 251] on button "button" at bounding box center [9, 253] width 14 height 14
click at [21, 252] on button "button" at bounding box center [25, 253] width 14 height 14
click at [8, 254] on button "button" at bounding box center [9, 253] width 14 height 14
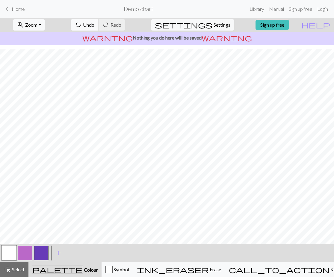
click at [82, 25] on span "undo" at bounding box center [78, 25] width 7 height 8
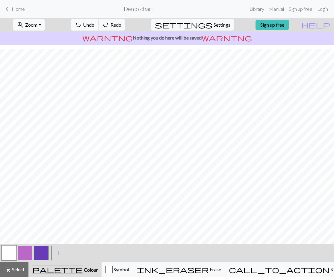
click at [82, 25] on span "undo" at bounding box center [78, 25] width 7 height 8
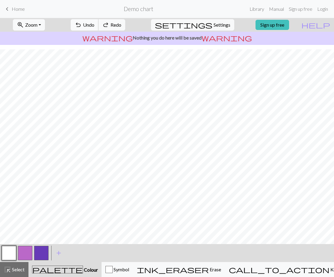
click at [82, 25] on span "undo" at bounding box center [78, 25] width 7 height 8
click at [109, 24] on span "redo" at bounding box center [105, 25] width 7 height 8
click at [27, 253] on button "button" at bounding box center [25, 253] width 14 height 14
click at [3, 252] on button "button" at bounding box center [9, 253] width 14 height 14
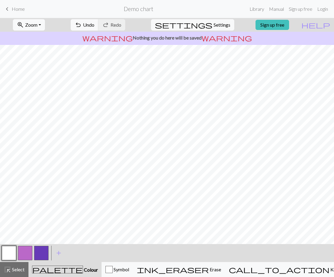
click at [27, 248] on button "button" at bounding box center [25, 253] width 14 height 14
click at [7, 253] on button "button" at bounding box center [9, 253] width 14 height 14
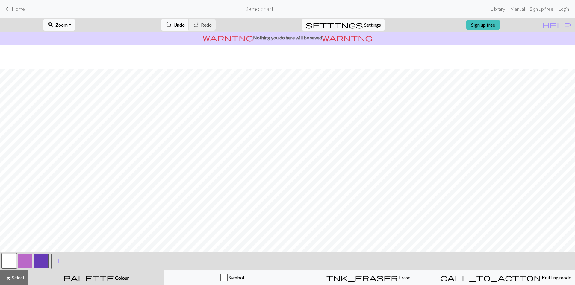
scroll to position [51, 0]
click at [21, 279] on span "Select" at bounding box center [17, 278] width 13 height 6
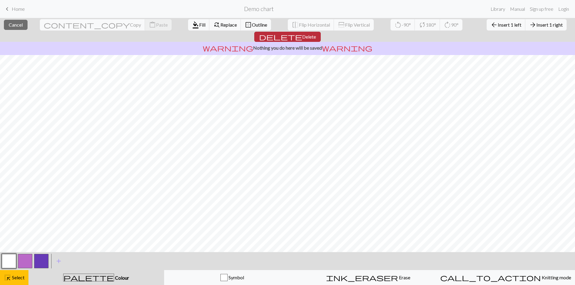
click at [302, 33] on span "delete" at bounding box center [280, 37] width 43 height 8
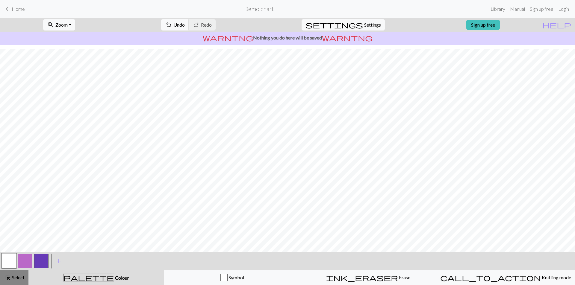
click at [11, 274] on button "highlight_alt Select Select" at bounding box center [14, 277] width 28 height 15
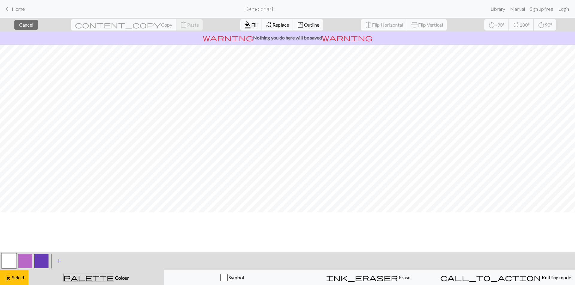
scroll to position [0, 0]
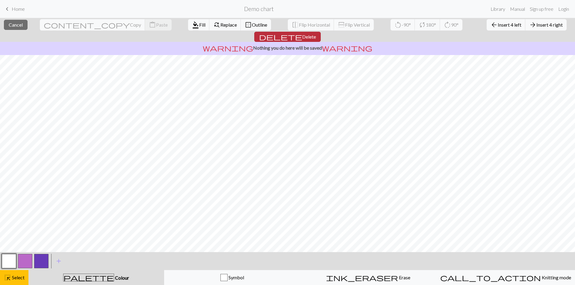
click at [316, 34] on span "Delete" at bounding box center [309, 37] width 14 height 6
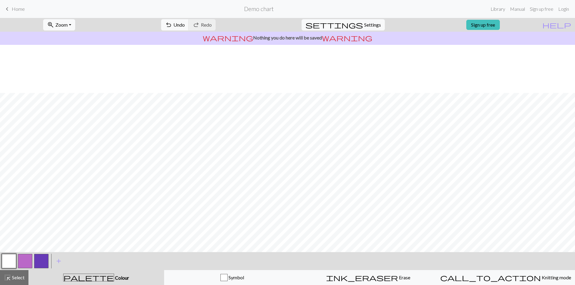
scroll to position [51, 0]
click at [26, 260] on button "button" at bounding box center [25, 261] width 14 height 14
click at [9, 263] on button "button" at bounding box center [9, 261] width 14 height 14
click at [19, 262] on button "button" at bounding box center [25, 261] width 14 height 14
click at [15, 260] on button "button" at bounding box center [9, 261] width 14 height 14
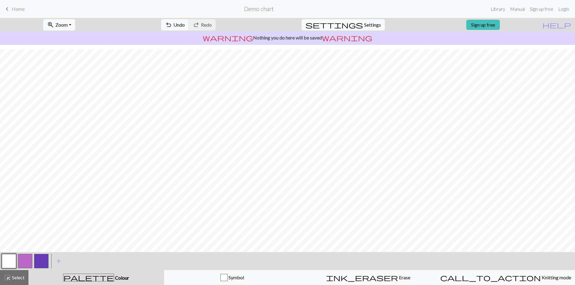
click at [26, 261] on button "button" at bounding box center [25, 261] width 14 height 14
click at [12, 262] on button "button" at bounding box center [9, 261] width 14 height 14
click at [28, 262] on button "button" at bounding box center [25, 261] width 14 height 14
click at [13, 261] on button "button" at bounding box center [9, 261] width 14 height 14
click at [26, 259] on button "button" at bounding box center [25, 261] width 14 height 14
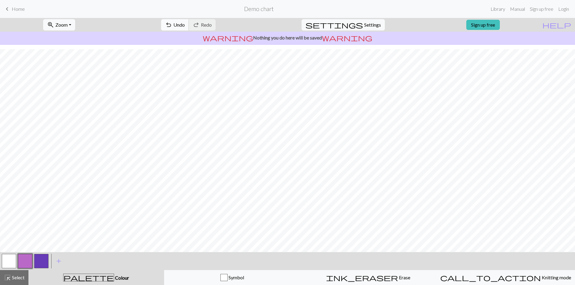
click at [185, 26] on span "Undo" at bounding box center [178, 25] width 11 height 6
click at [7, 260] on button "button" at bounding box center [9, 261] width 14 height 14
click at [185, 26] on span "Undo" at bounding box center [178, 25] width 11 height 6
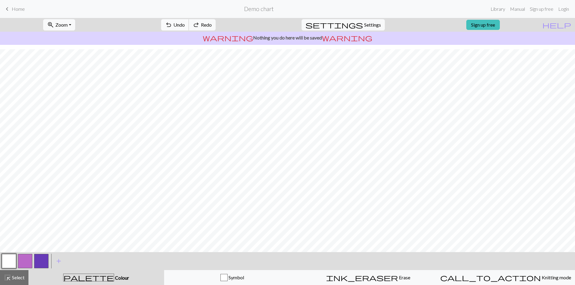
click at [185, 26] on span "Undo" at bounding box center [178, 25] width 11 height 6
click at [200, 27] on span "redo" at bounding box center [195, 25] width 7 height 8
click at [185, 25] on span "Undo" at bounding box center [178, 25] width 11 height 6
click at [17, 277] on span "Select" at bounding box center [17, 278] width 13 height 6
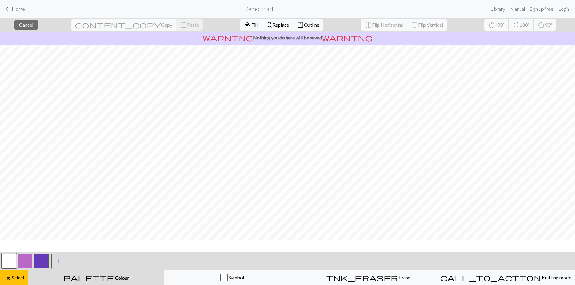
scroll to position [0, 0]
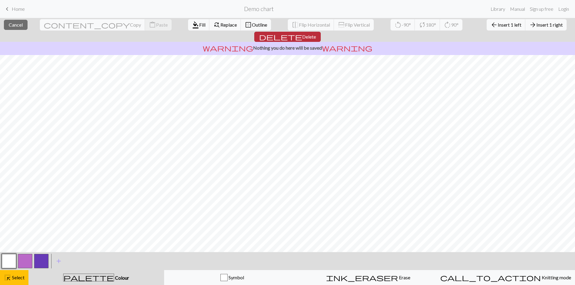
click at [316, 34] on span "Delete" at bounding box center [309, 37] width 14 height 6
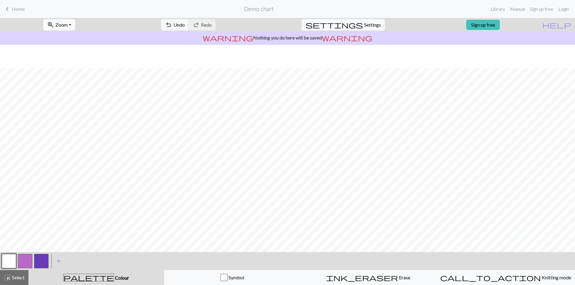
scroll to position [51, 0]
click at [21, 263] on button "button" at bounding box center [25, 261] width 14 height 14
click at [185, 24] on span "Undo" at bounding box center [178, 25] width 11 height 6
click at [9, 261] on button "button" at bounding box center [9, 261] width 14 height 14
